Goal: Task Accomplishment & Management: Use online tool/utility

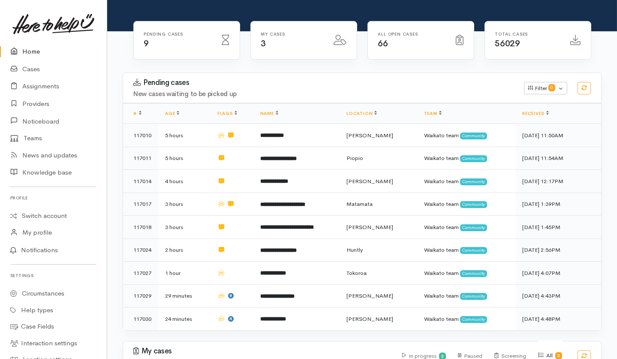
scroll to position [96, 0]
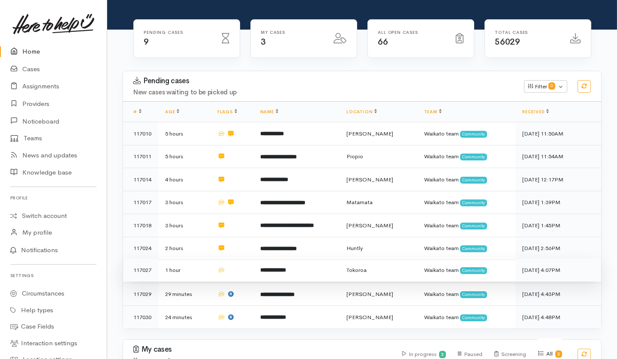
click at [249, 258] on td at bounding box center [231, 269] width 43 height 23
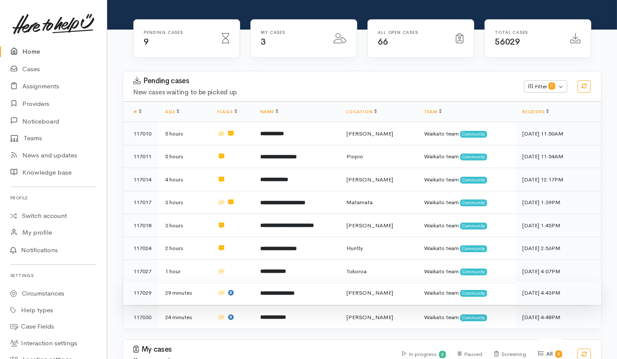
click at [251, 281] on td at bounding box center [231, 292] width 43 height 23
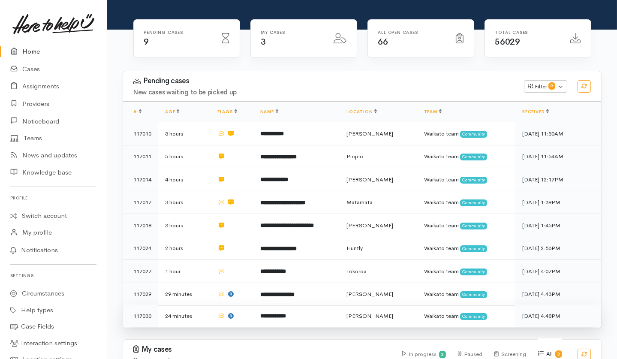
click at [251, 304] on td at bounding box center [231, 315] width 43 height 23
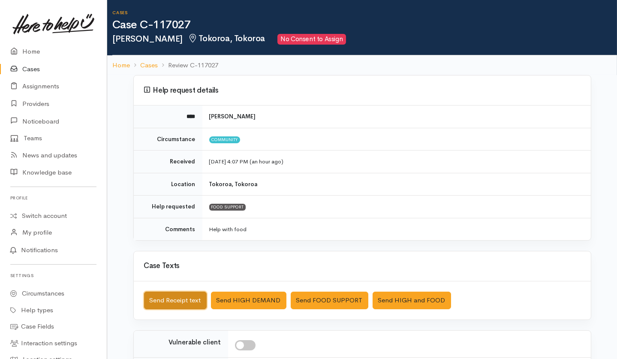
click at [179, 269] on button "Send Receipt text" at bounding box center [175, 300] width 63 height 18
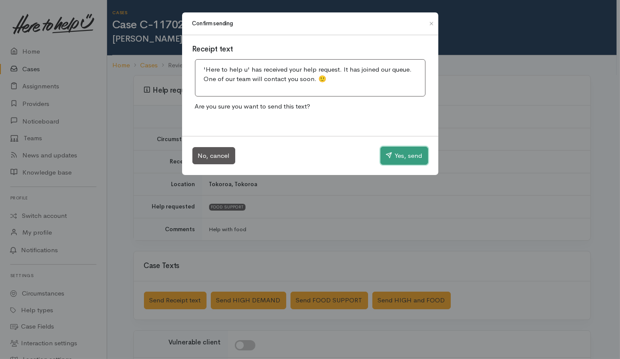
click at [408, 154] on button "Yes, send" at bounding box center [404, 156] width 48 height 18
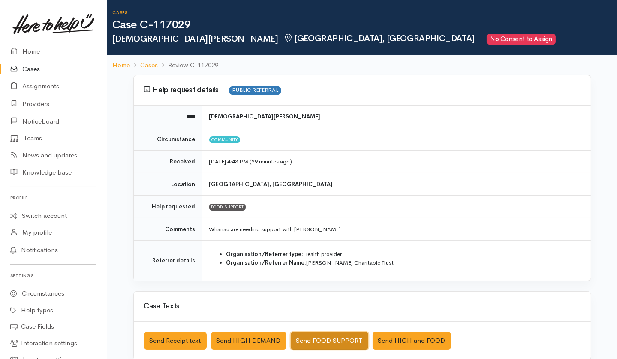
click at [338, 269] on button "Send FOOD SUPPORT" at bounding box center [329, 341] width 78 height 18
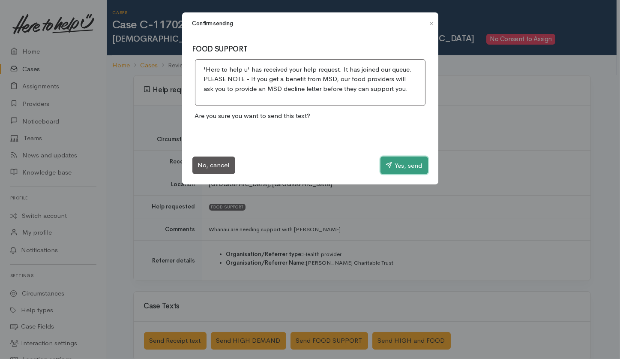
click at [415, 156] on button "Yes, send" at bounding box center [404, 165] width 48 height 18
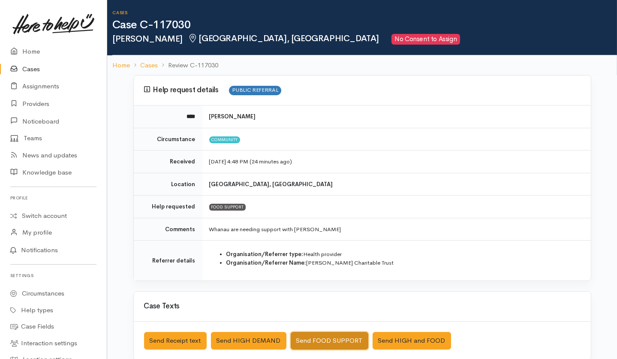
click at [341, 269] on button "Send FOOD SUPPORT" at bounding box center [329, 341] width 78 height 18
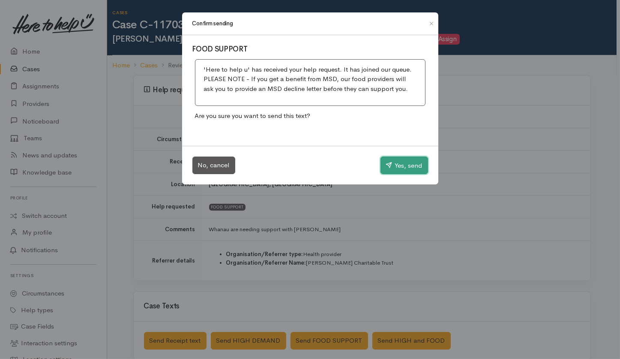
click at [410, 165] on button "Yes, send" at bounding box center [404, 165] width 48 height 18
